Goal: Transaction & Acquisition: Obtain resource

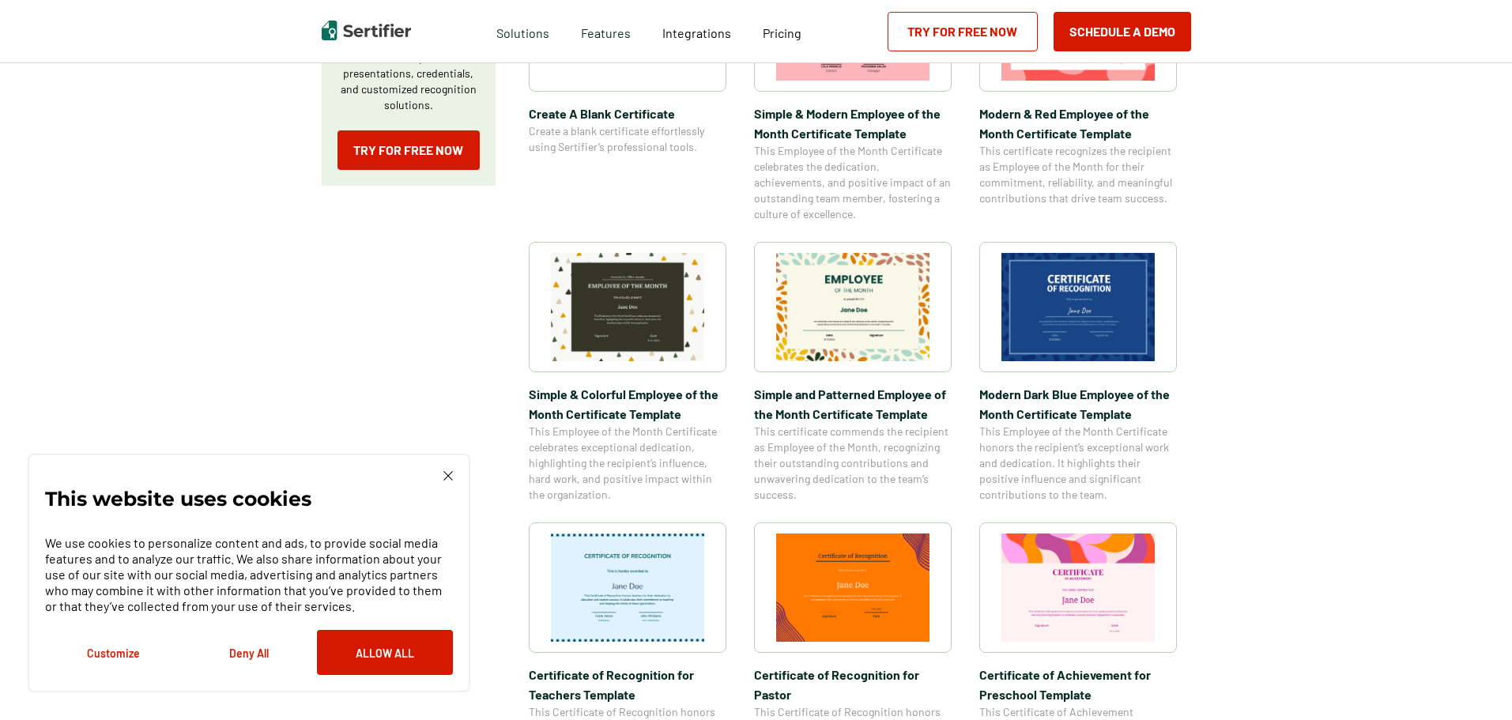
scroll to position [395, 0]
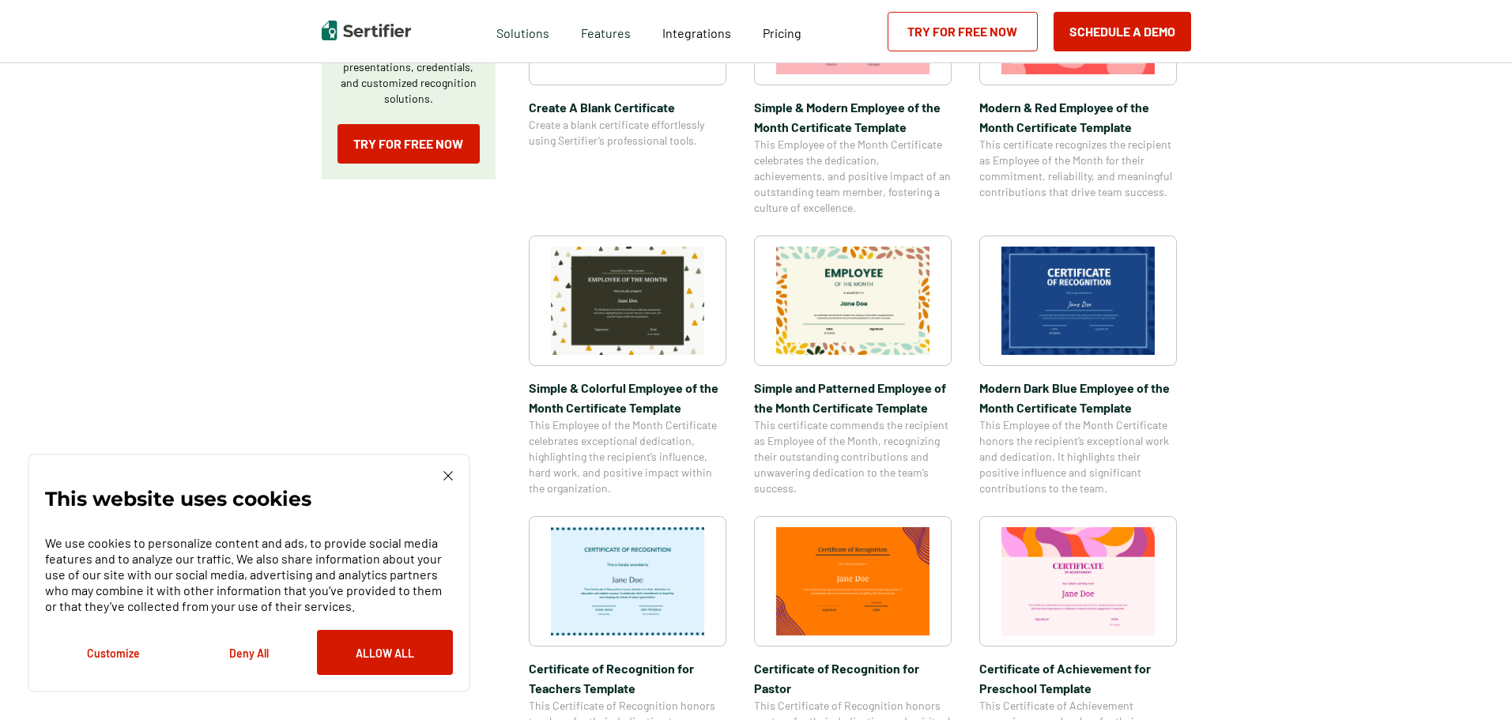
click at [1076, 320] on img at bounding box center [1077, 301] width 153 height 108
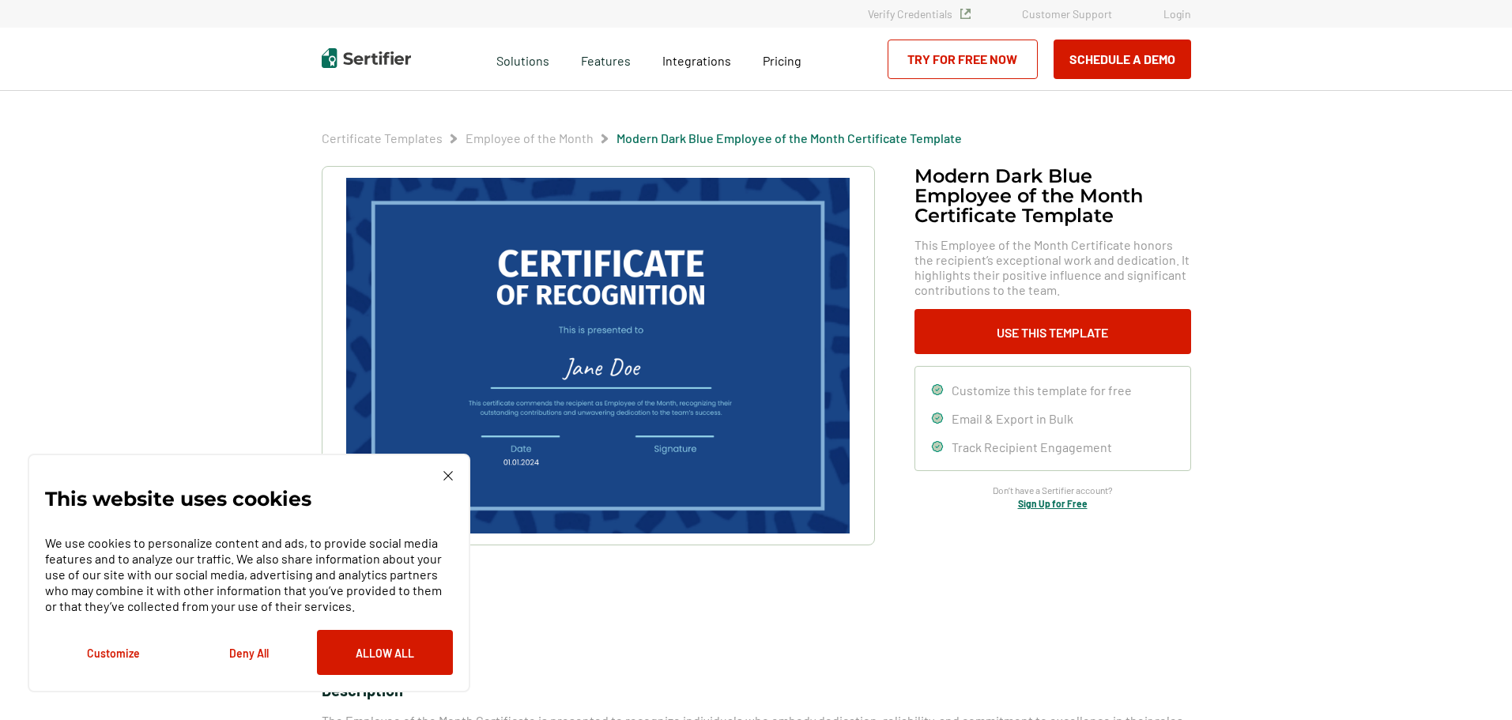
click at [246, 656] on button "Deny All" at bounding box center [249, 652] width 136 height 45
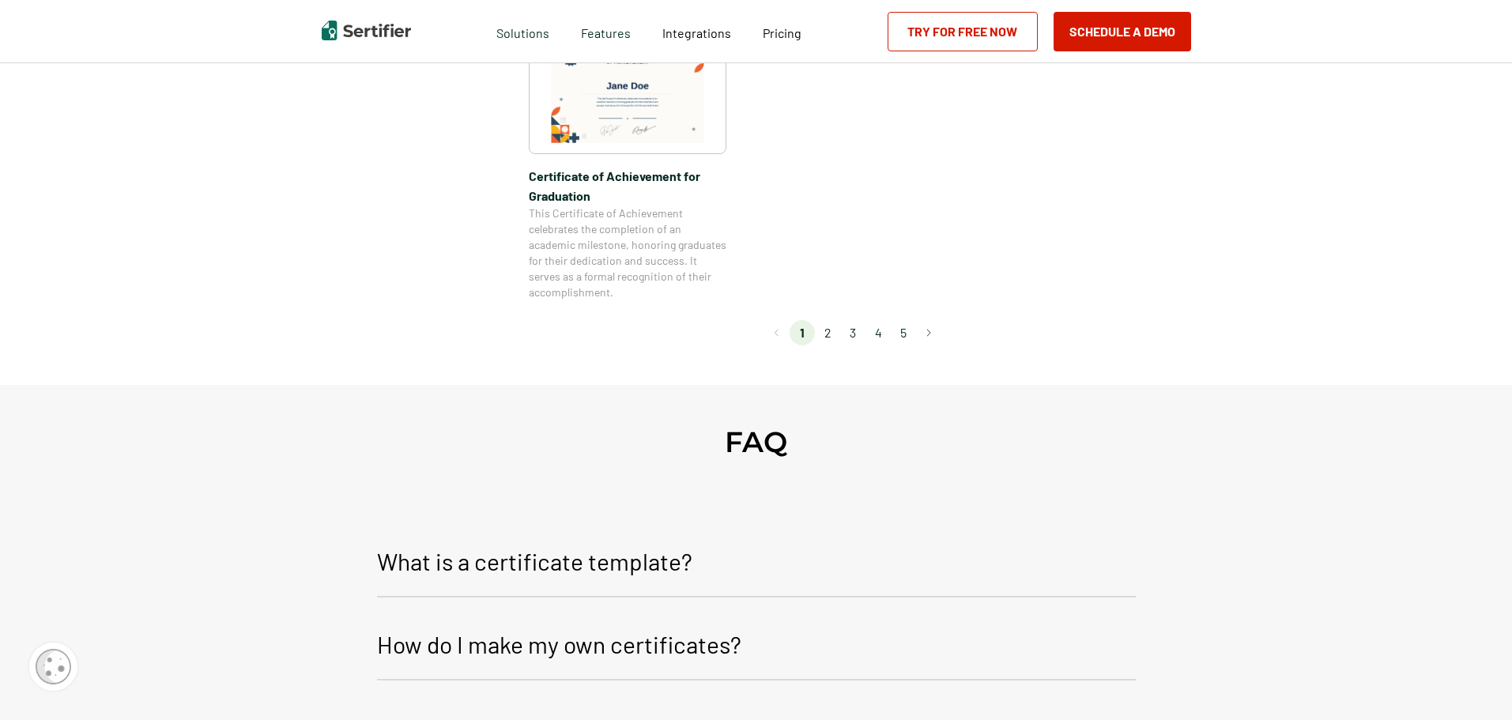
scroll to position [1264, 0]
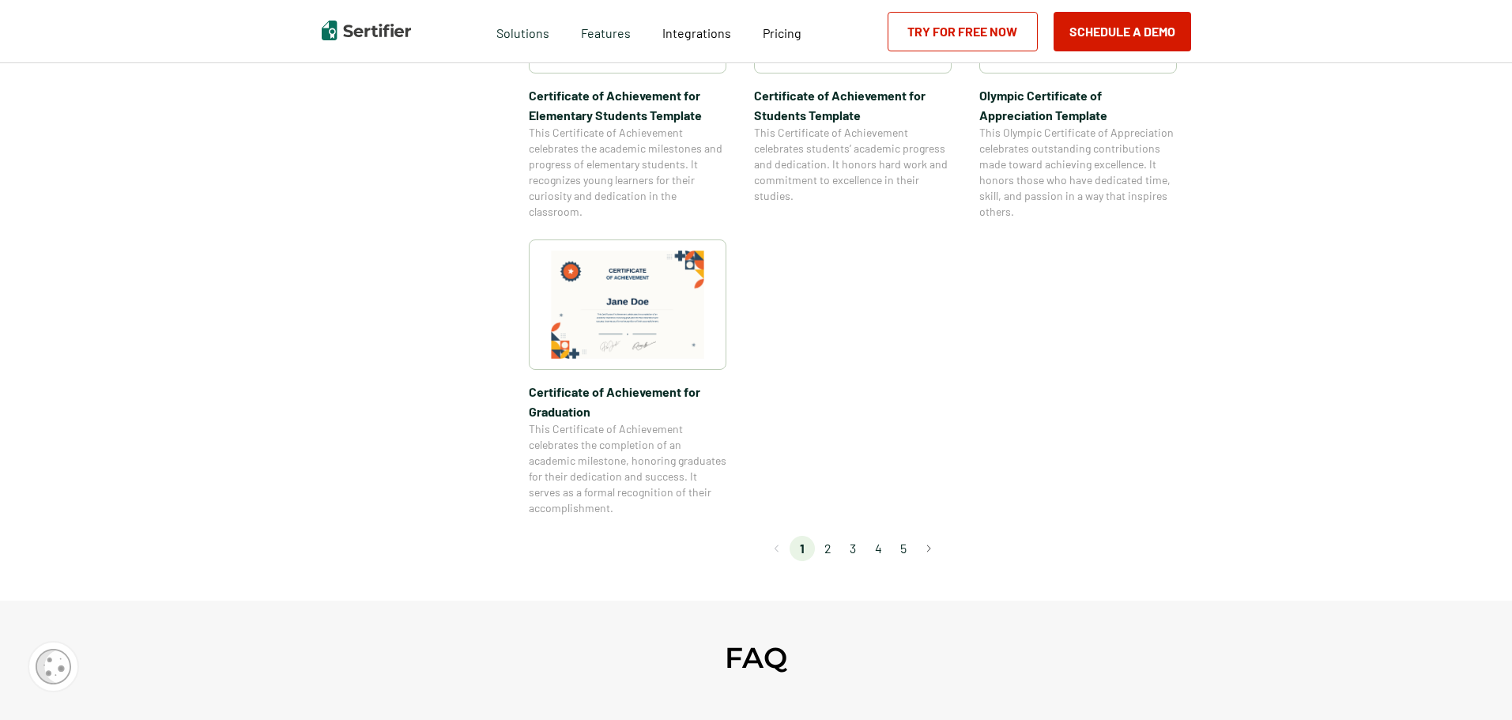
click at [827, 552] on li "2" at bounding box center [827, 548] width 25 height 25
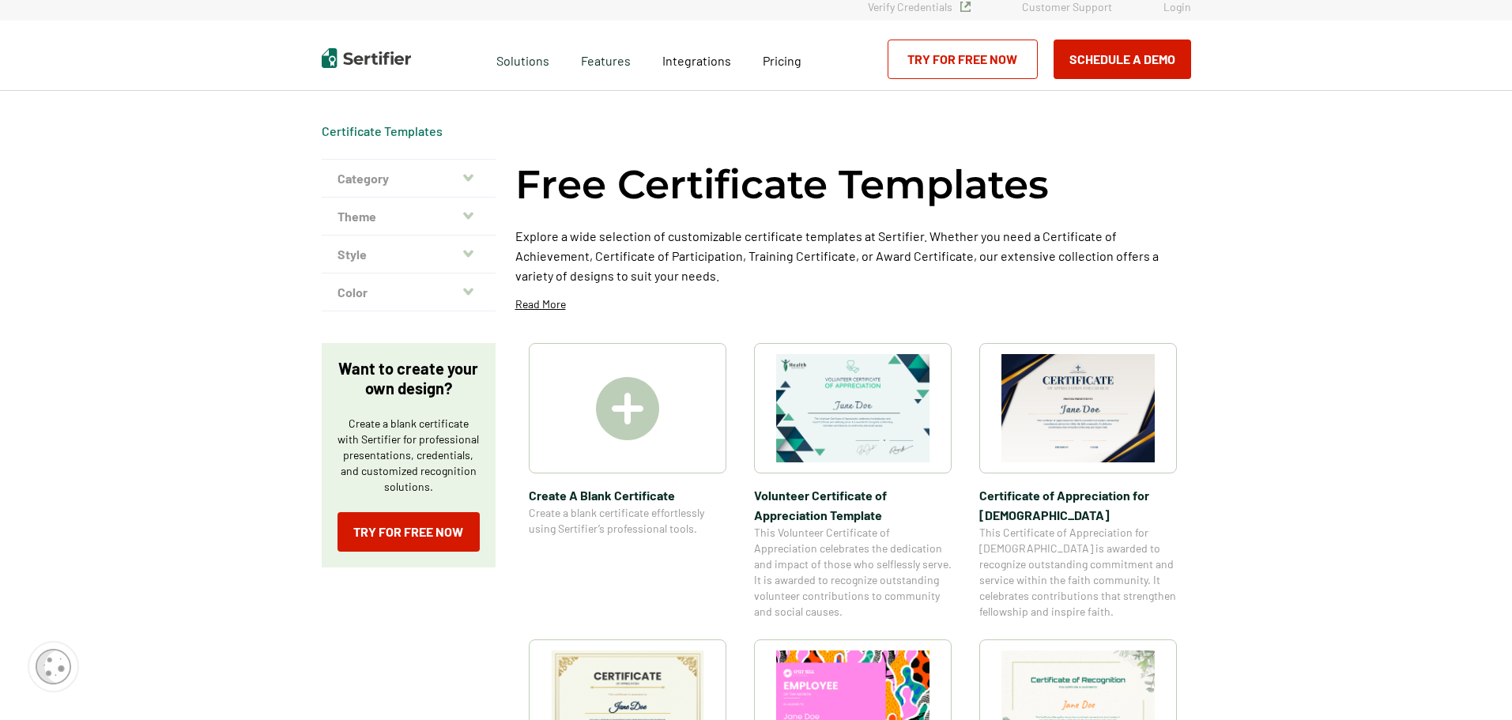
scroll to position [0, 0]
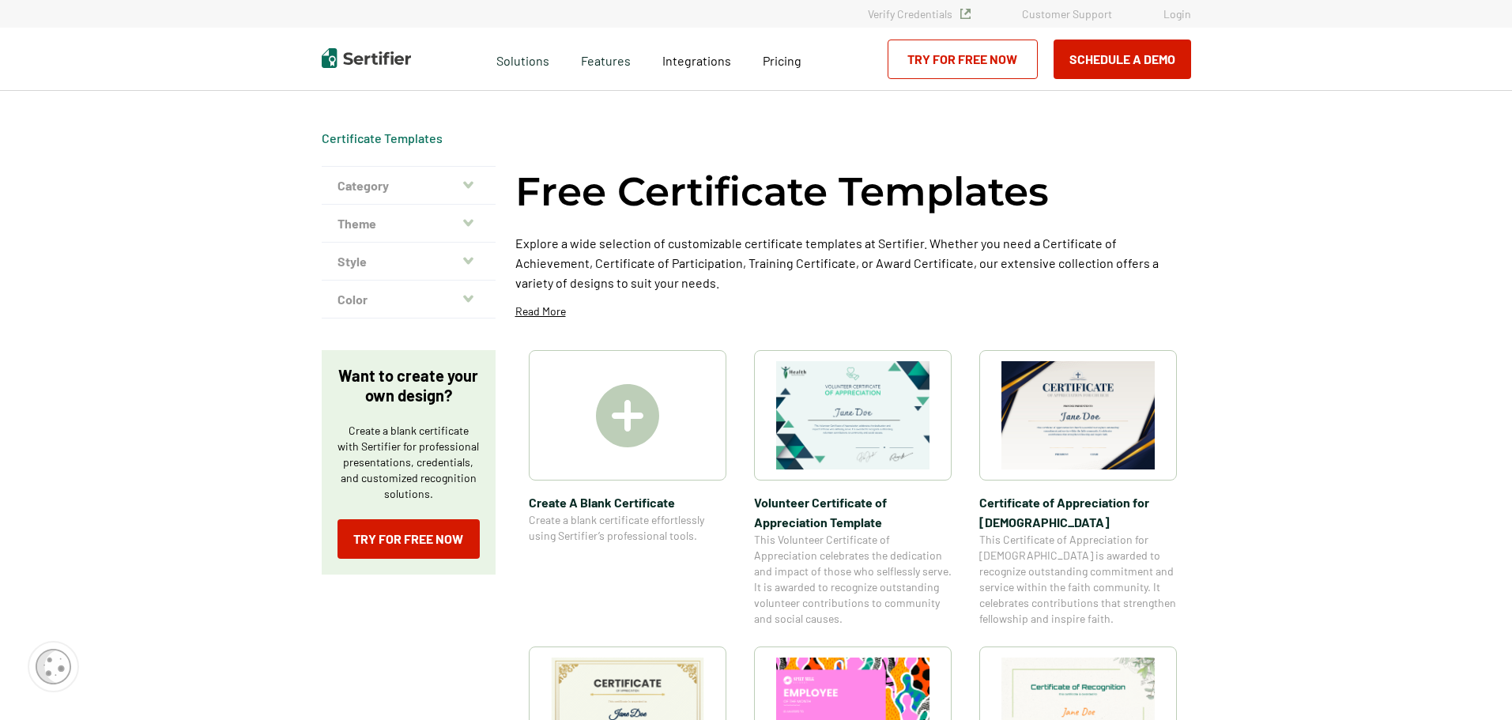
click at [1087, 409] on img at bounding box center [1077, 415] width 153 height 108
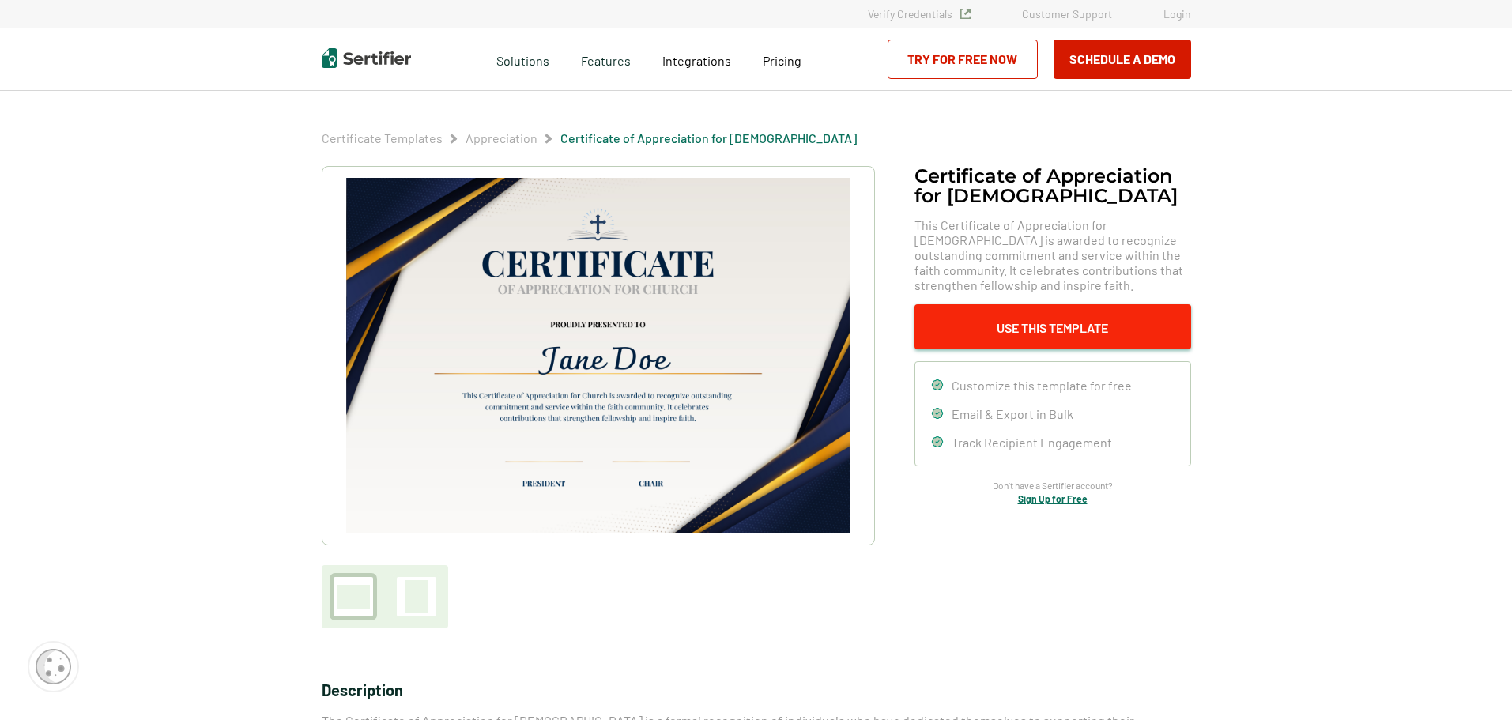
click at [1032, 334] on button "Use This Template" at bounding box center [1052, 326] width 277 height 45
